Goal: Task Accomplishment & Management: Manage account settings

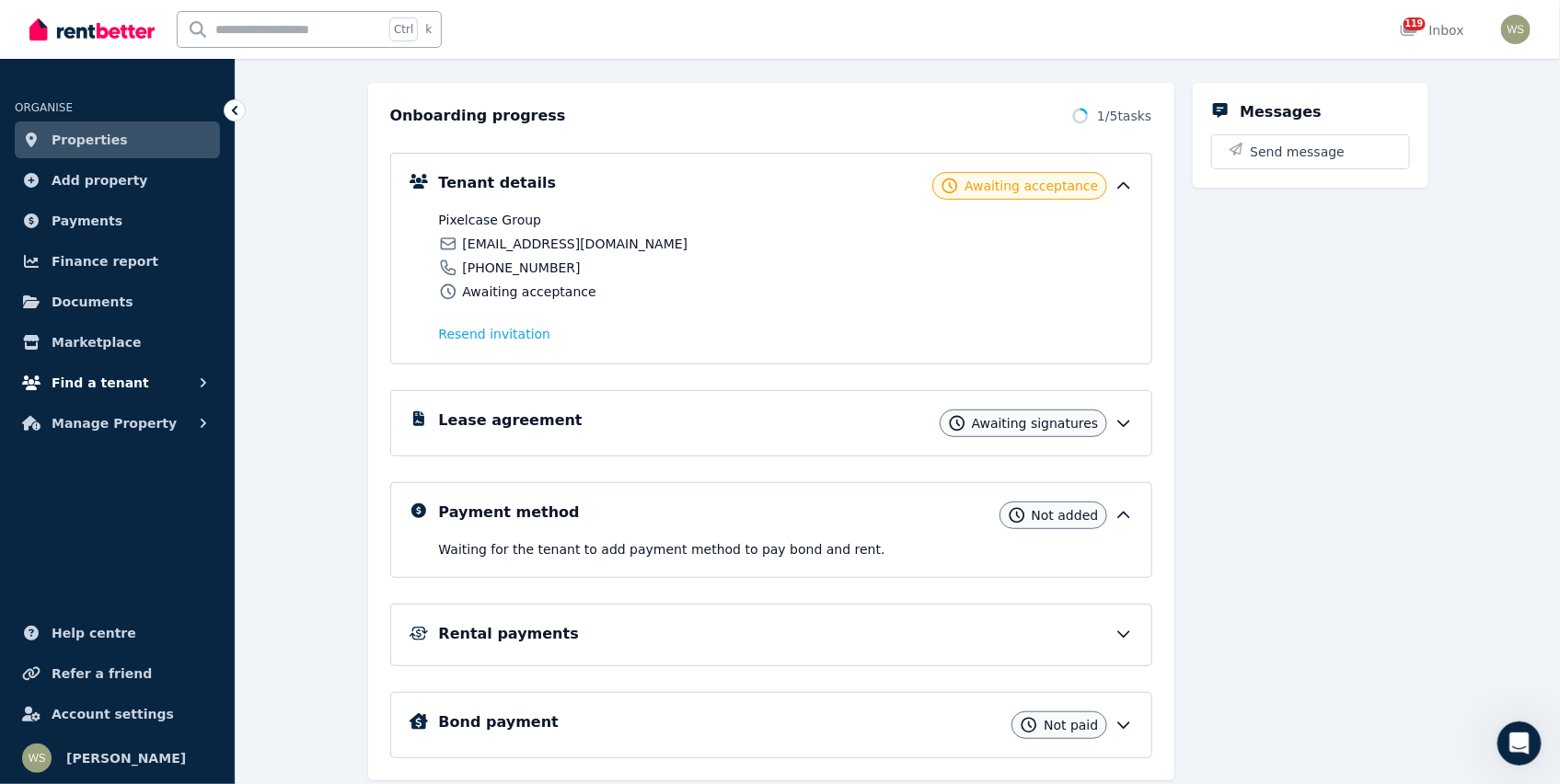
drag, startPoint x: 0, startPoint y: 0, endPoint x: 97, endPoint y: 384, distance: 396.1
click at [97, 384] on span "Find a tenant" at bounding box center [101, 383] width 98 height 22
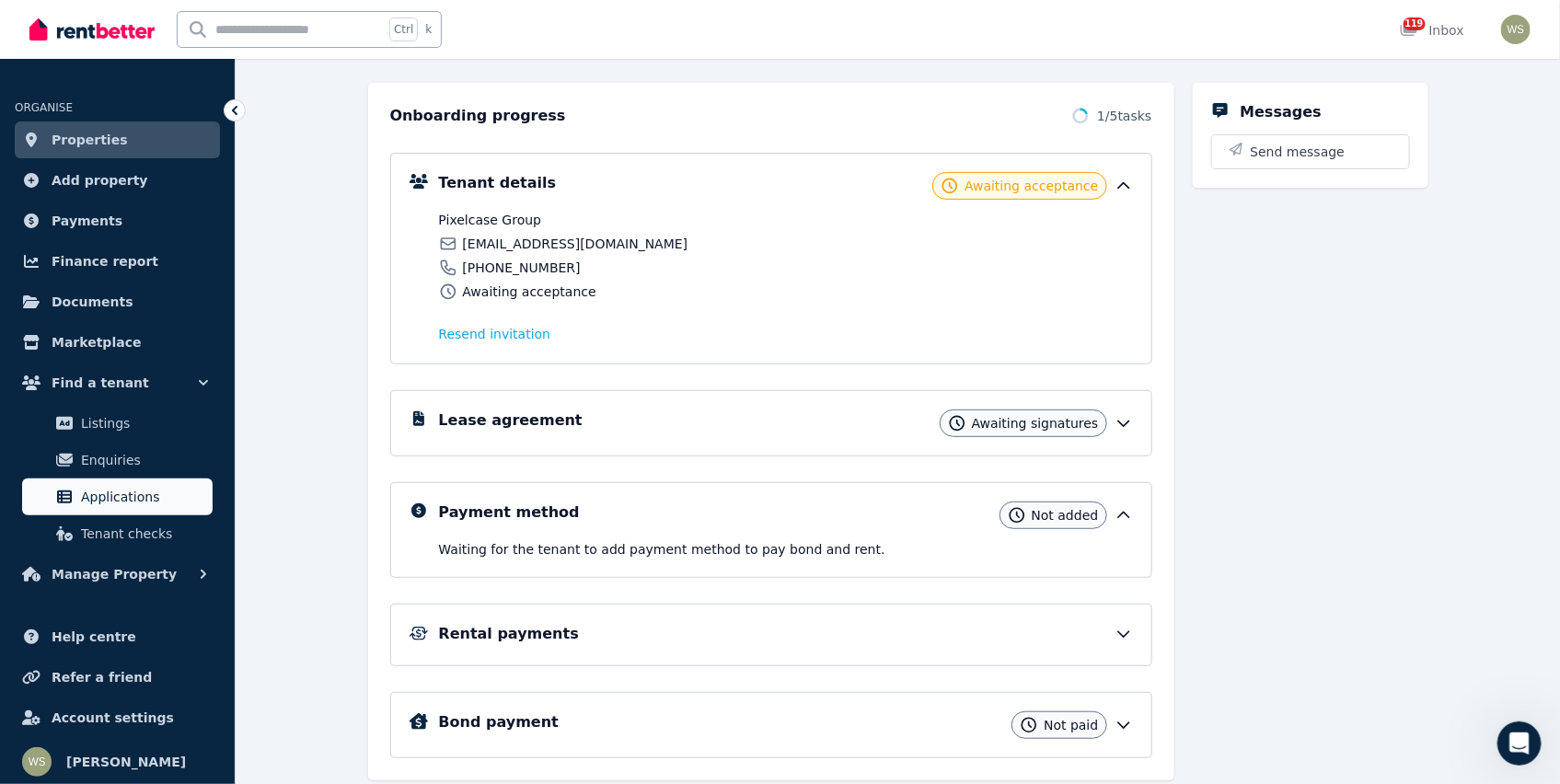
click at [108, 497] on span "Applications" at bounding box center [143, 497] width 125 height 22
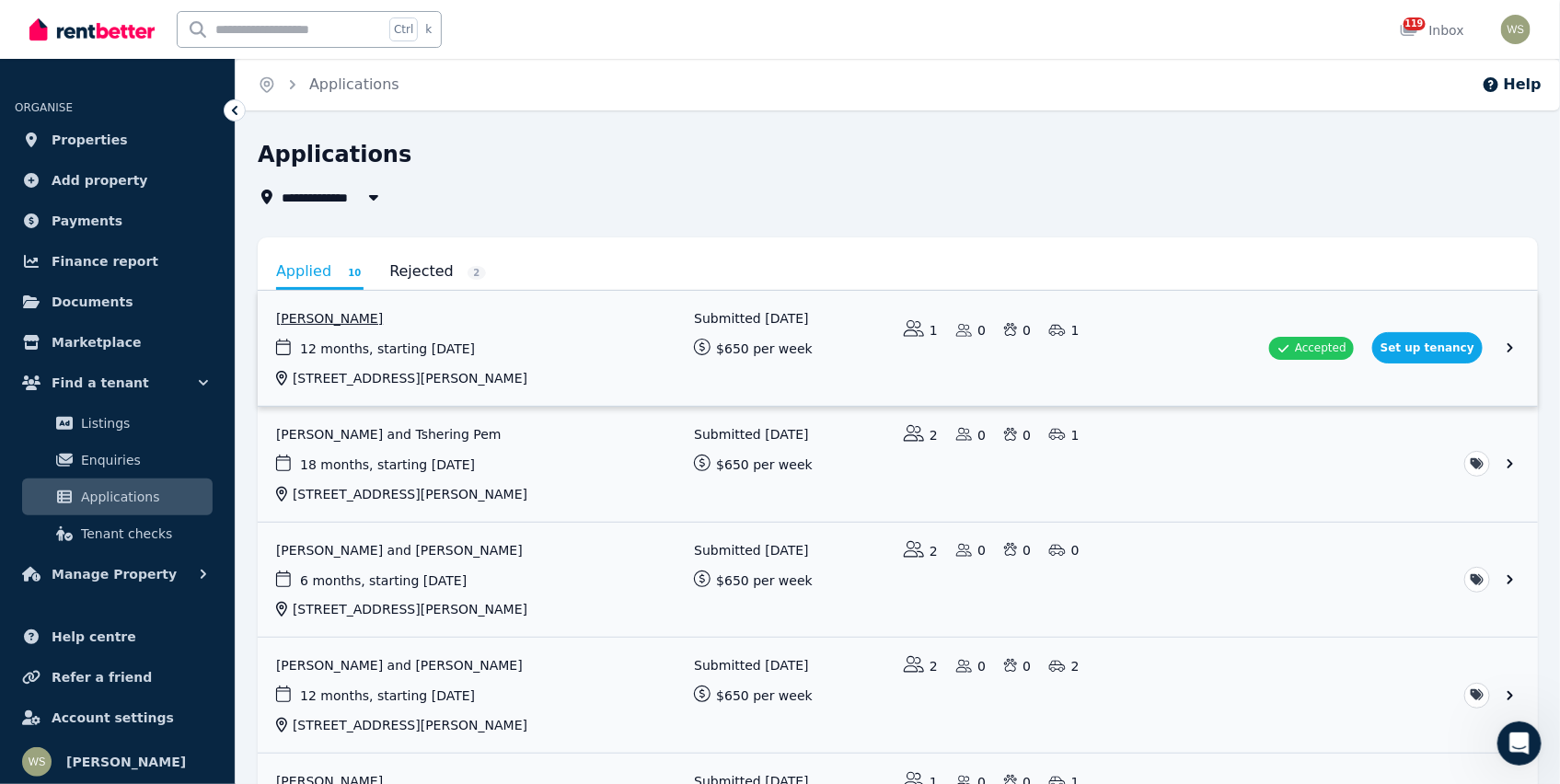
click at [1340, 356] on link "View application: John Colebrook" at bounding box center [898, 348] width 1280 height 115
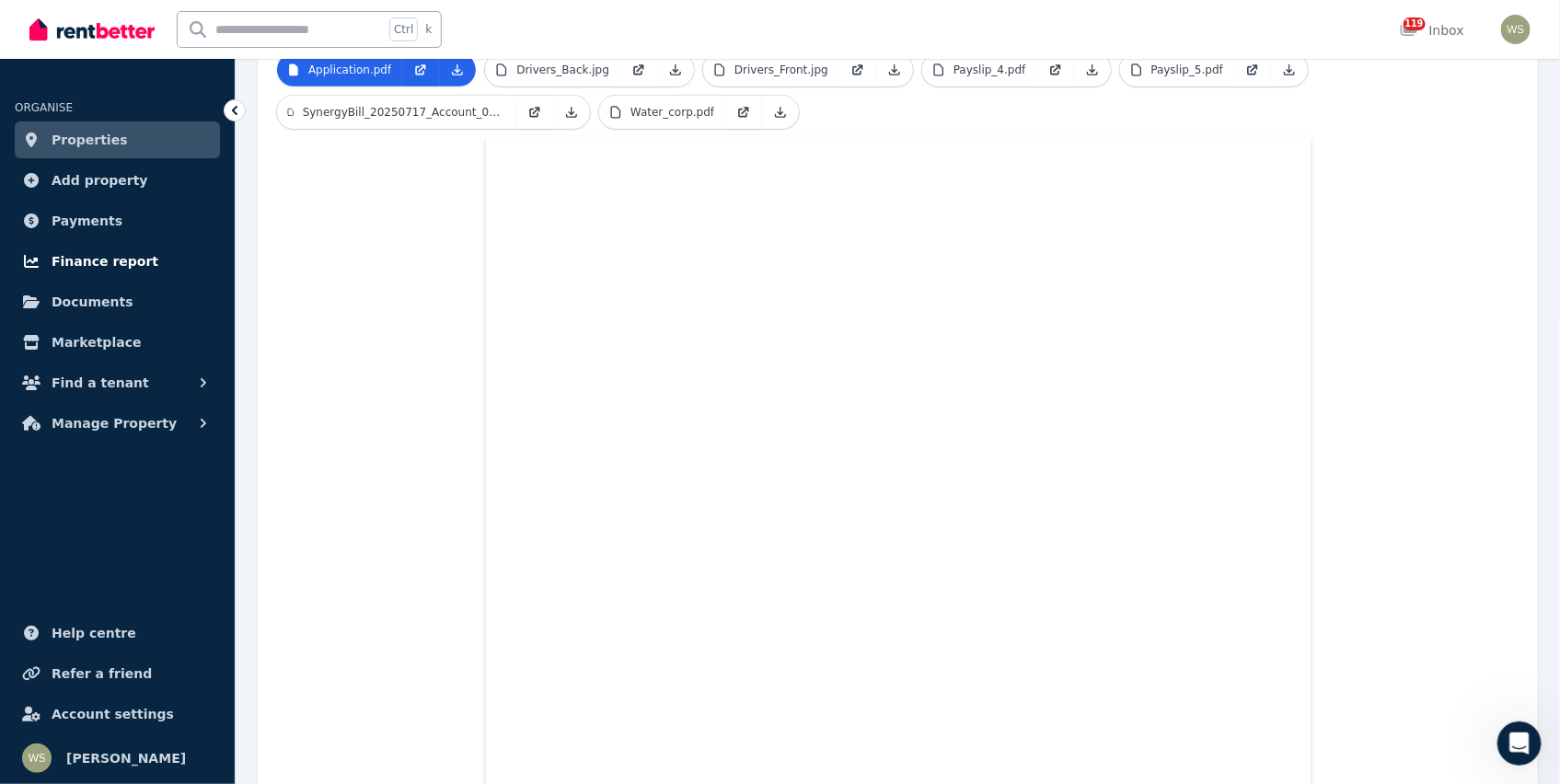
scroll to position [460, 0]
click at [90, 307] on span "Documents" at bounding box center [92, 302] width 82 height 22
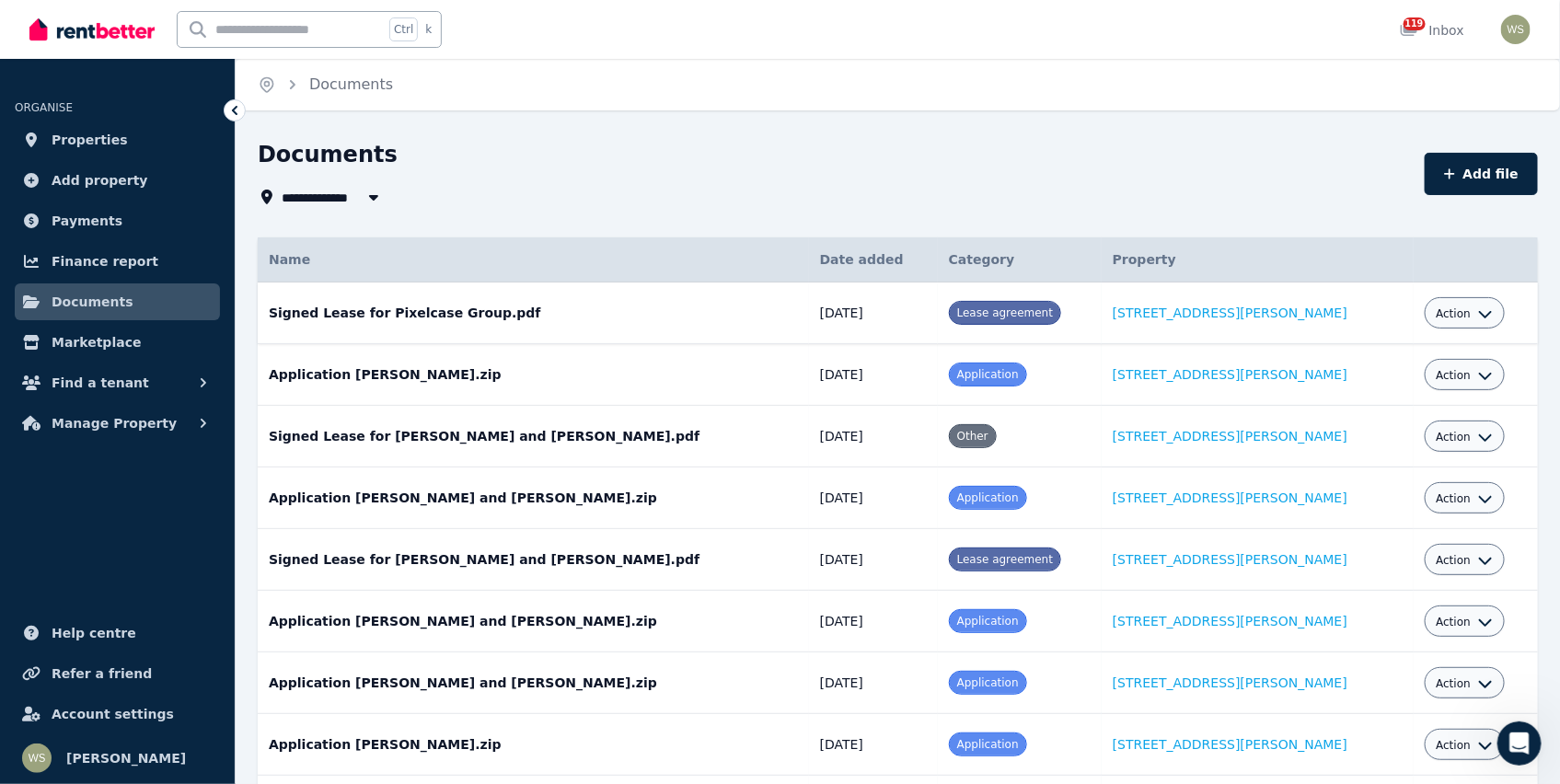
click at [1439, 320] on span "Action" at bounding box center [1454, 314] width 35 height 15
click at [1359, 426] on link "Download" at bounding box center [1408, 422] width 176 height 33
